Goal: Book appointment/travel/reservation

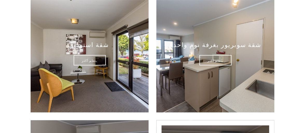
scroll to position [259, 0]
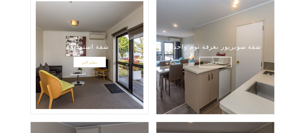
click at [95, 62] on link "يتعلم أكثر" at bounding box center [90, 62] width 32 height 10
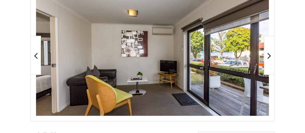
scroll to position [130, 0]
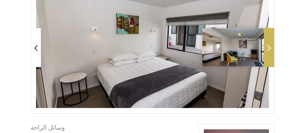
click at [270, 49] on icon at bounding box center [269, 48] width 4 height 10
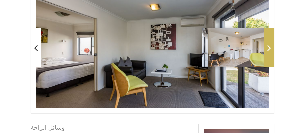
click at [270, 49] on icon at bounding box center [269, 48] width 4 height 10
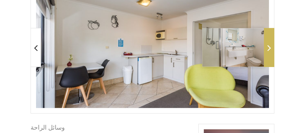
click at [270, 49] on icon at bounding box center [269, 48] width 4 height 10
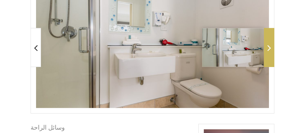
click at [270, 49] on icon at bounding box center [269, 48] width 4 height 10
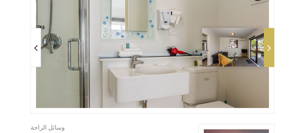
click at [270, 49] on icon at bounding box center [269, 48] width 4 height 10
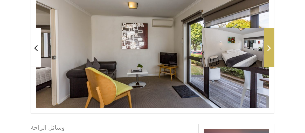
click at [270, 49] on icon at bounding box center [269, 48] width 4 height 10
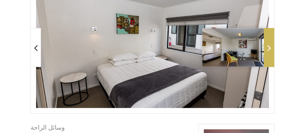
click at [270, 49] on icon at bounding box center [269, 48] width 4 height 10
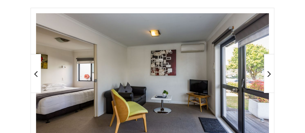
scroll to position [0, 0]
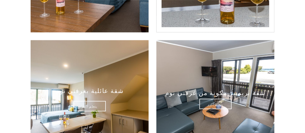
scroll to position [493, 0]
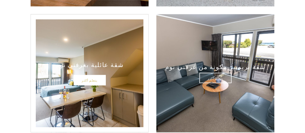
click at [94, 78] on link "يتعلم أكثر" at bounding box center [90, 80] width 32 height 10
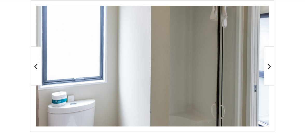
scroll to position [104, 0]
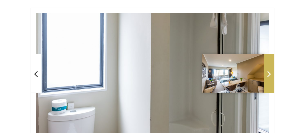
click at [266, 74] on span at bounding box center [269, 73] width 10 height 39
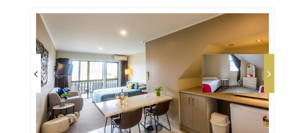
click at [266, 74] on span at bounding box center [269, 73] width 10 height 39
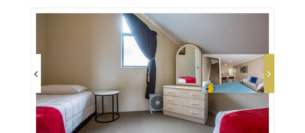
click at [266, 74] on span at bounding box center [269, 73] width 10 height 39
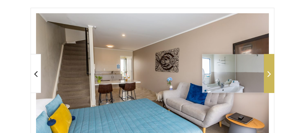
click at [266, 74] on span at bounding box center [269, 73] width 10 height 39
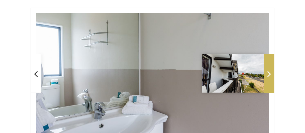
click at [266, 74] on span at bounding box center [269, 73] width 10 height 39
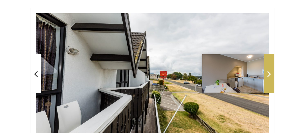
click at [266, 74] on span at bounding box center [269, 73] width 10 height 39
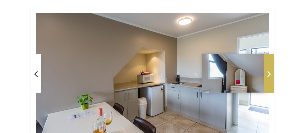
click at [266, 74] on span at bounding box center [269, 73] width 10 height 39
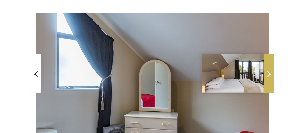
click at [266, 74] on span at bounding box center [269, 73] width 10 height 39
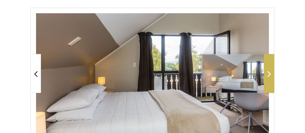
click at [269, 75] on icon at bounding box center [269, 73] width 4 height 10
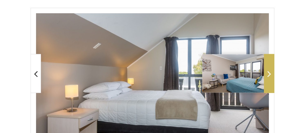
click at [269, 75] on icon at bounding box center [269, 73] width 4 height 10
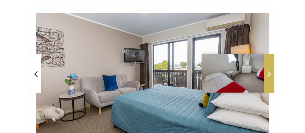
click at [269, 75] on icon at bounding box center [269, 73] width 4 height 10
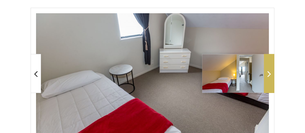
click at [269, 75] on icon at bounding box center [269, 73] width 4 height 10
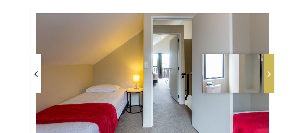
click at [269, 75] on icon at bounding box center [269, 73] width 4 height 10
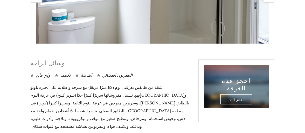
scroll to position [223, 0]
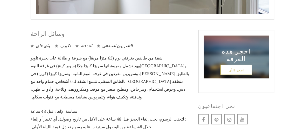
click at [236, 68] on font "احجز الآن" at bounding box center [236, 70] width 15 height 4
